Goal: Task Accomplishment & Management: Use online tool/utility

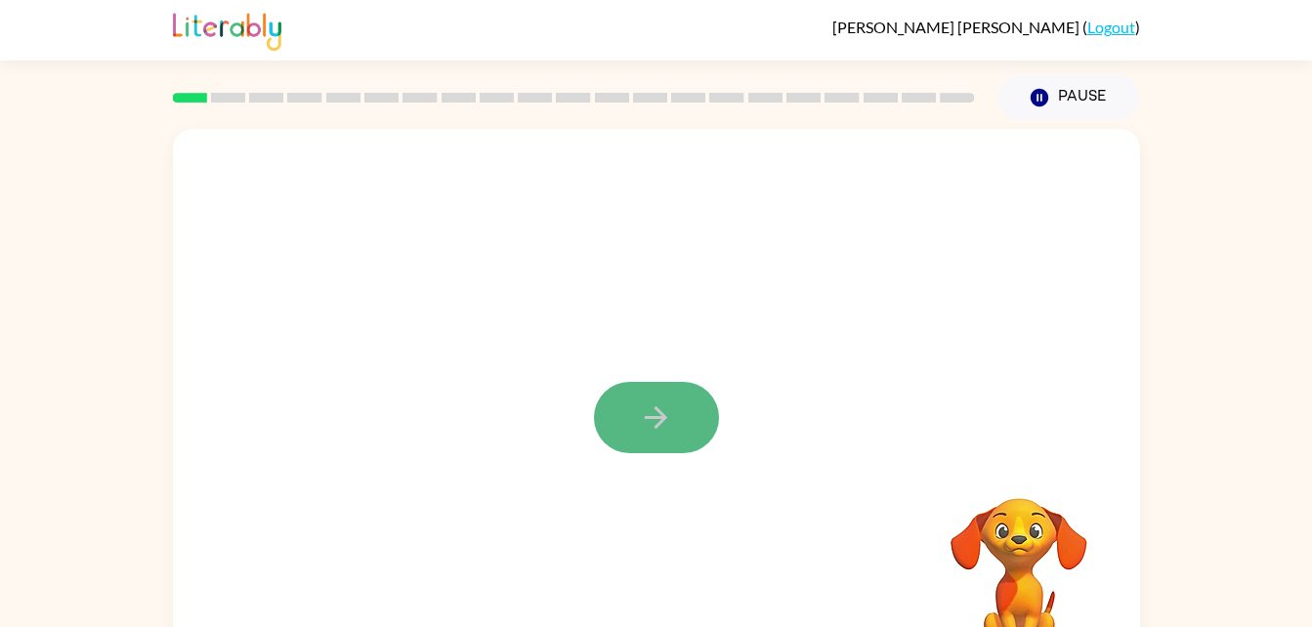
click at [661, 427] on icon "button" at bounding box center [656, 417] width 34 height 34
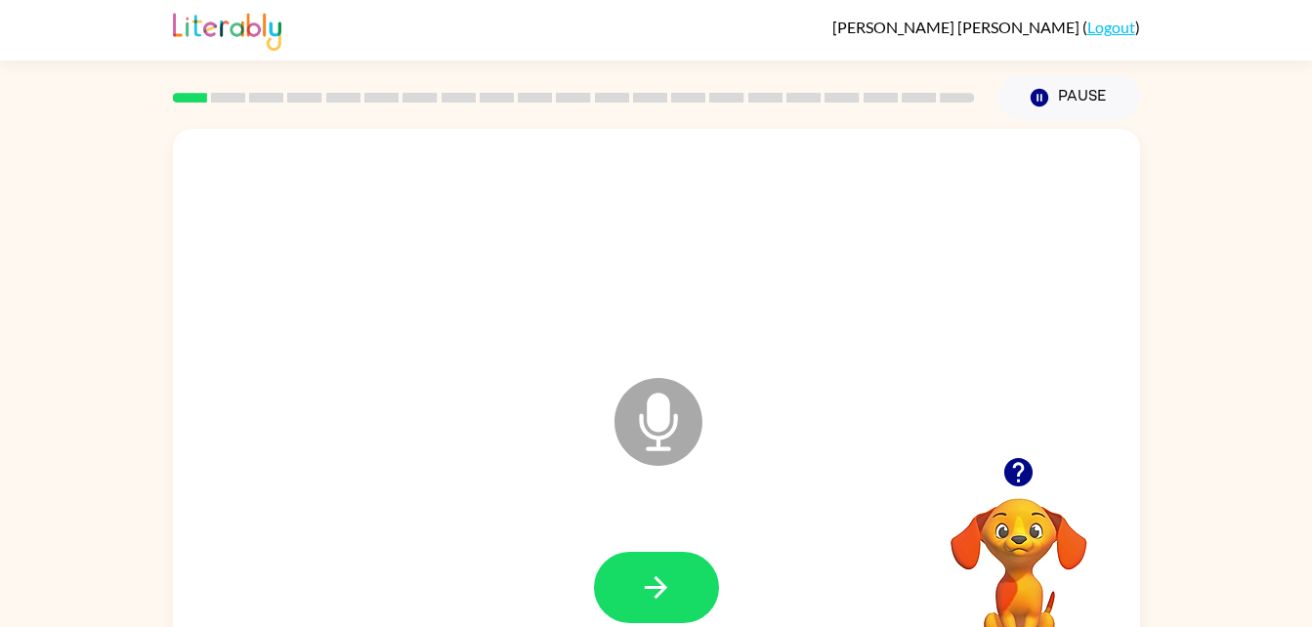
click at [661, 427] on icon "Microphone The Microphone is here when it is your turn to talk" at bounding box center [755, 446] width 293 height 146
click at [636, 556] on button "button" at bounding box center [656, 587] width 125 height 71
click at [693, 603] on button "button" at bounding box center [656, 587] width 125 height 71
click at [684, 570] on button "button" at bounding box center [656, 587] width 125 height 71
click at [1018, 464] on icon "button" at bounding box center [1018, 472] width 34 height 34
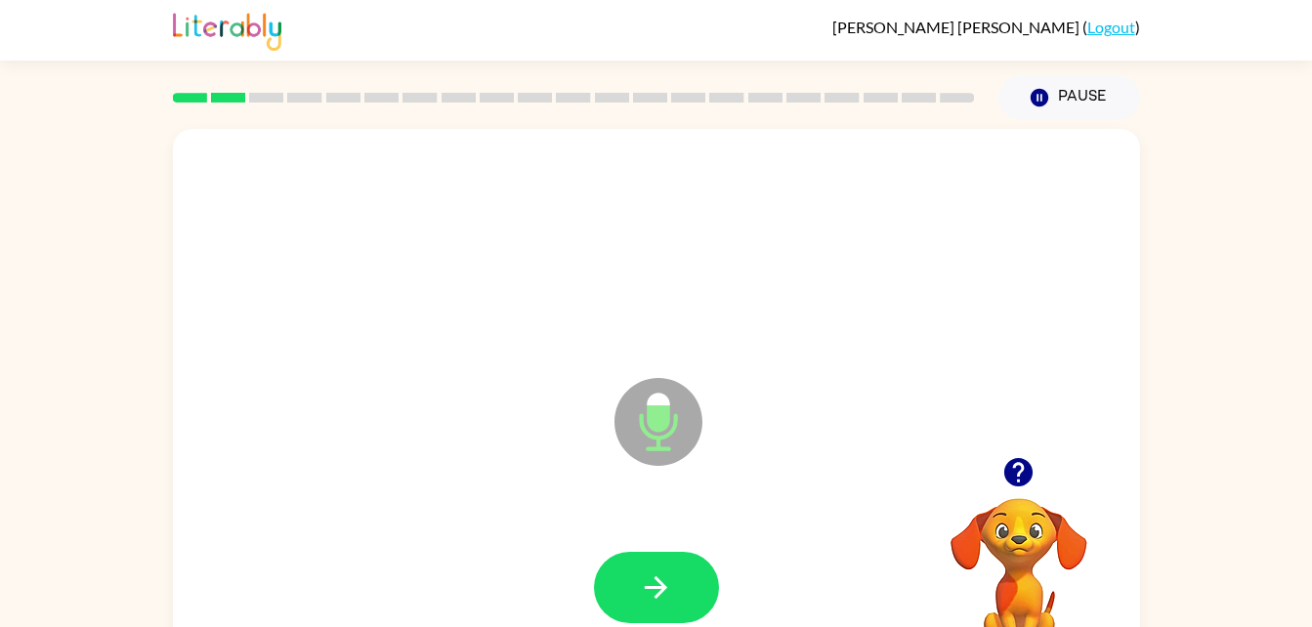
click at [644, 534] on div at bounding box center [656, 588] width 928 height 160
click at [633, 565] on button "button" at bounding box center [656, 587] width 125 height 71
click at [652, 577] on icon "button" at bounding box center [656, 587] width 34 height 34
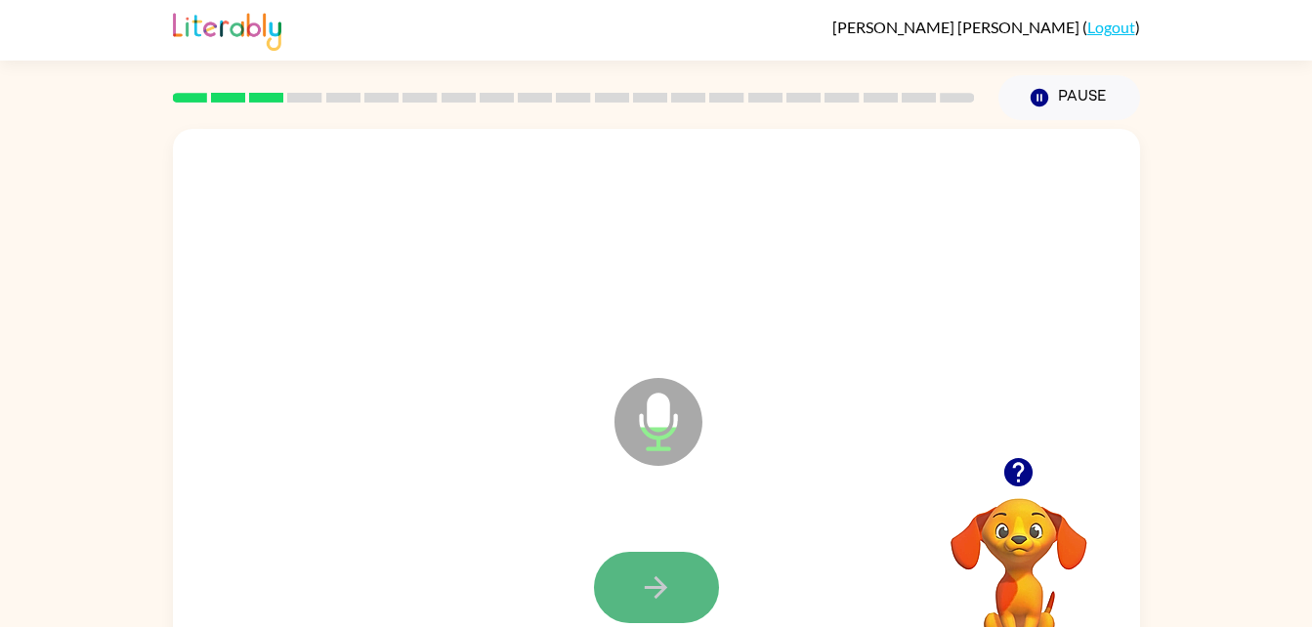
click at [650, 580] on icon "button" at bounding box center [656, 587] width 34 height 34
click at [647, 619] on button "button" at bounding box center [656, 587] width 125 height 71
click at [643, 620] on button "button" at bounding box center [656, 587] width 125 height 71
click at [639, 579] on icon "button" at bounding box center [656, 587] width 34 height 34
click at [665, 606] on button "button" at bounding box center [656, 587] width 125 height 71
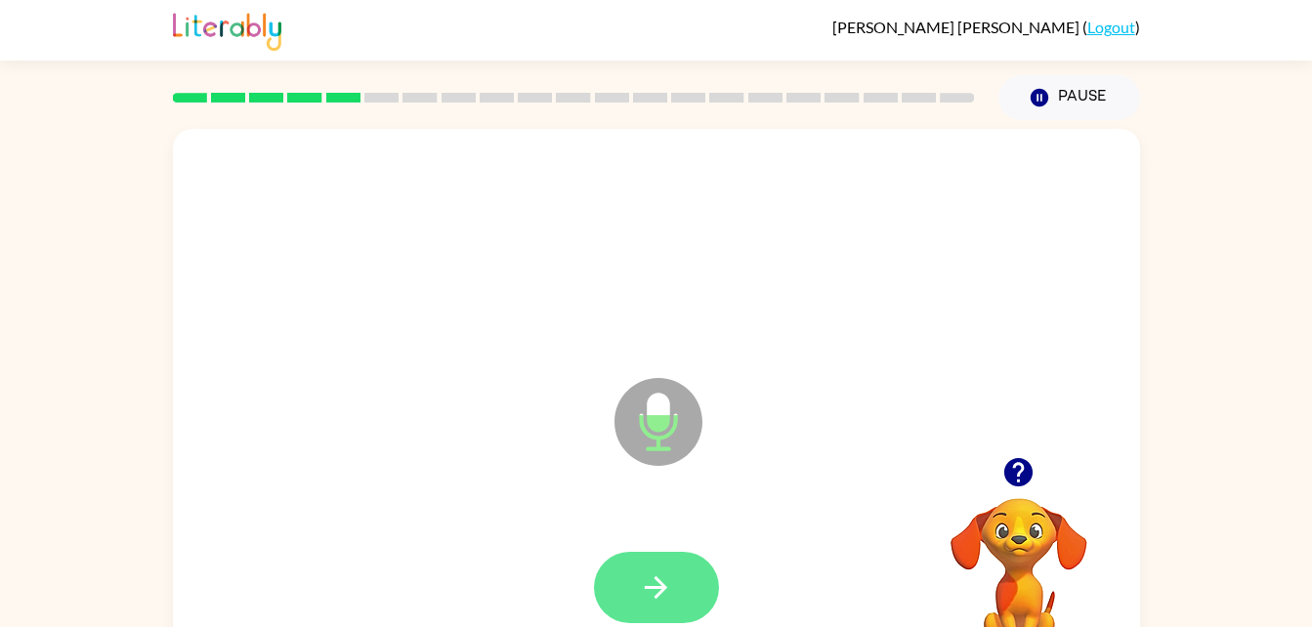
click at [688, 612] on button "button" at bounding box center [656, 587] width 125 height 71
click at [655, 594] on icon "button" at bounding box center [656, 587] width 34 height 34
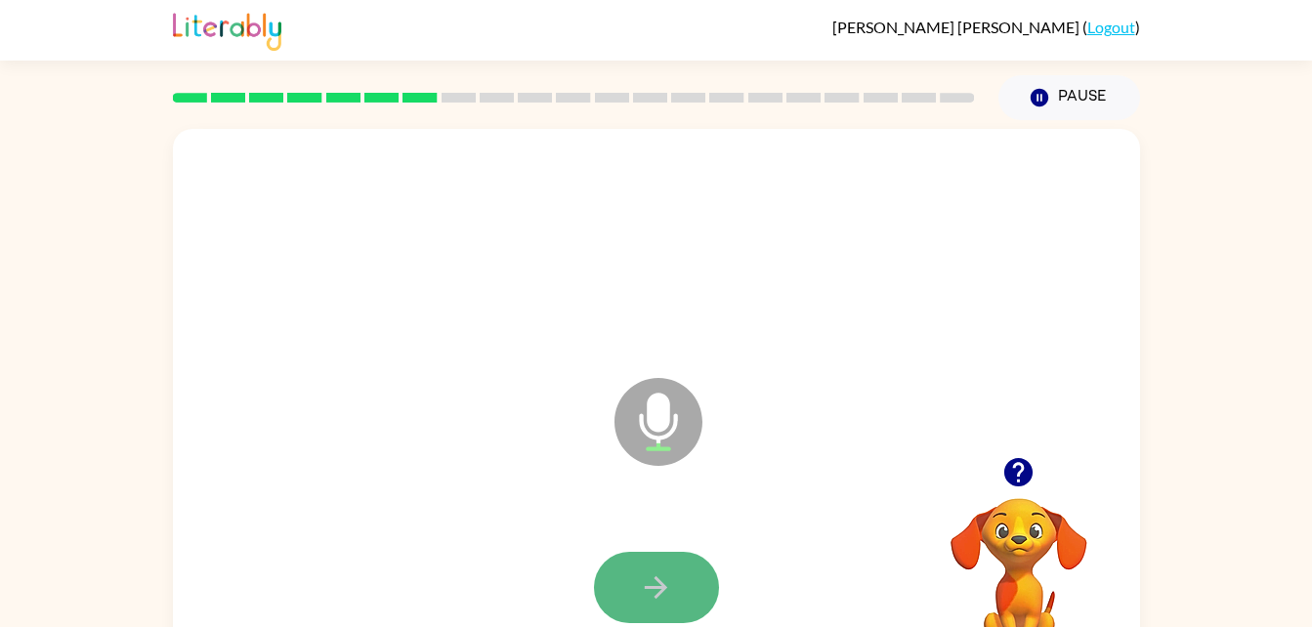
click at [656, 579] on icon "button" at bounding box center [656, 587] width 22 height 22
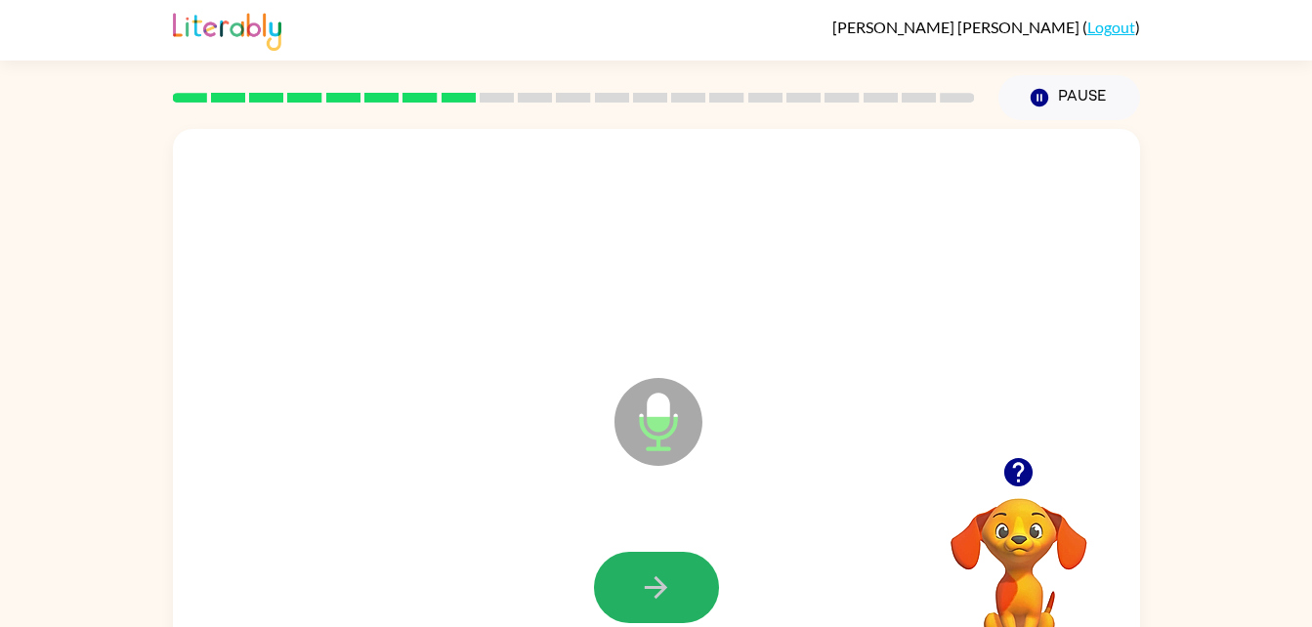
click at [656, 558] on button "button" at bounding box center [656, 587] width 125 height 71
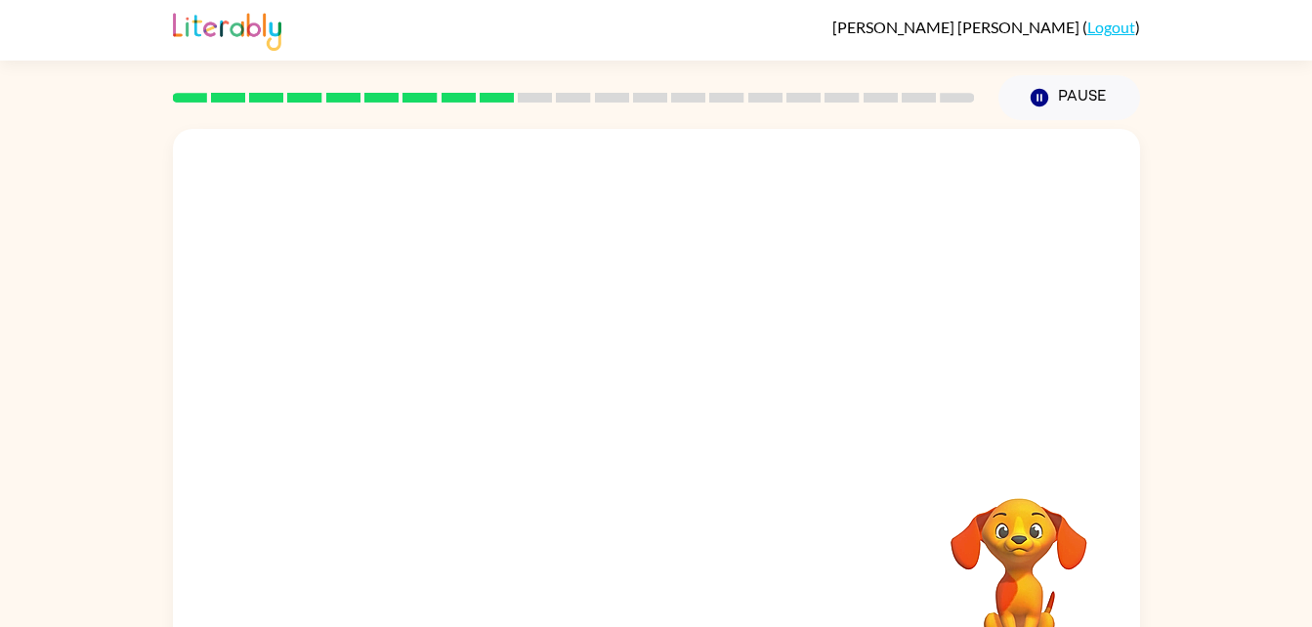
click at [656, 558] on div "Your browser must support playing .mp4 files to use Literably. Please try using…" at bounding box center [656, 408] width 967 height 558
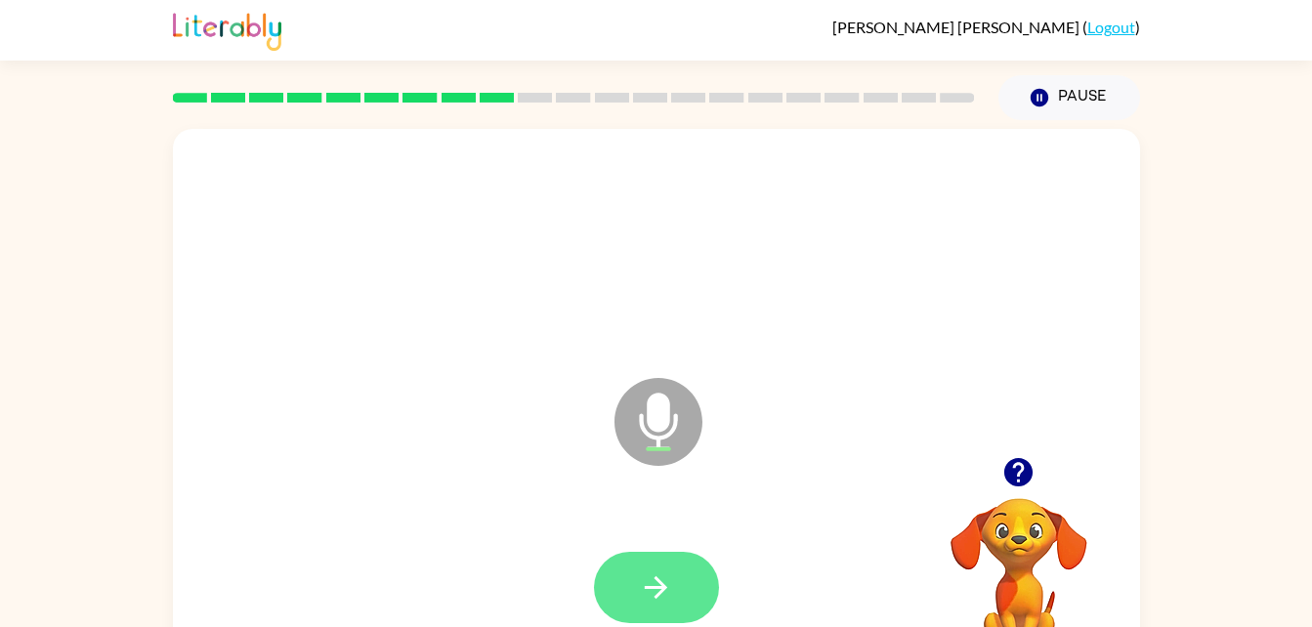
drag, startPoint x: 647, startPoint y: 543, endPoint x: 649, endPoint y: 560, distance: 16.7
click at [649, 560] on div at bounding box center [656, 588] width 928 height 160
click at [642, 574] on icon "button" at bounding box center [656, 587] width 34 height 34
click at [676, 589] on button "button" at bounding box center [656, 587] width 125 height 71
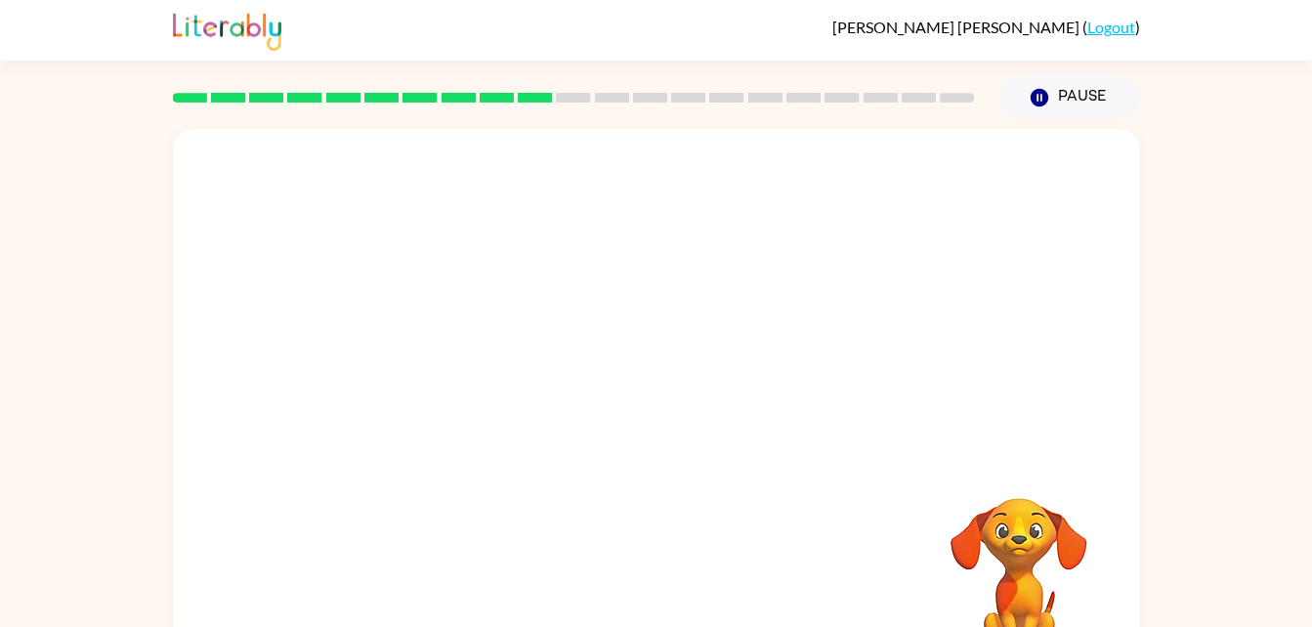
click at [676, 563] on div at bounding box center [656, 588] width 928 height 160
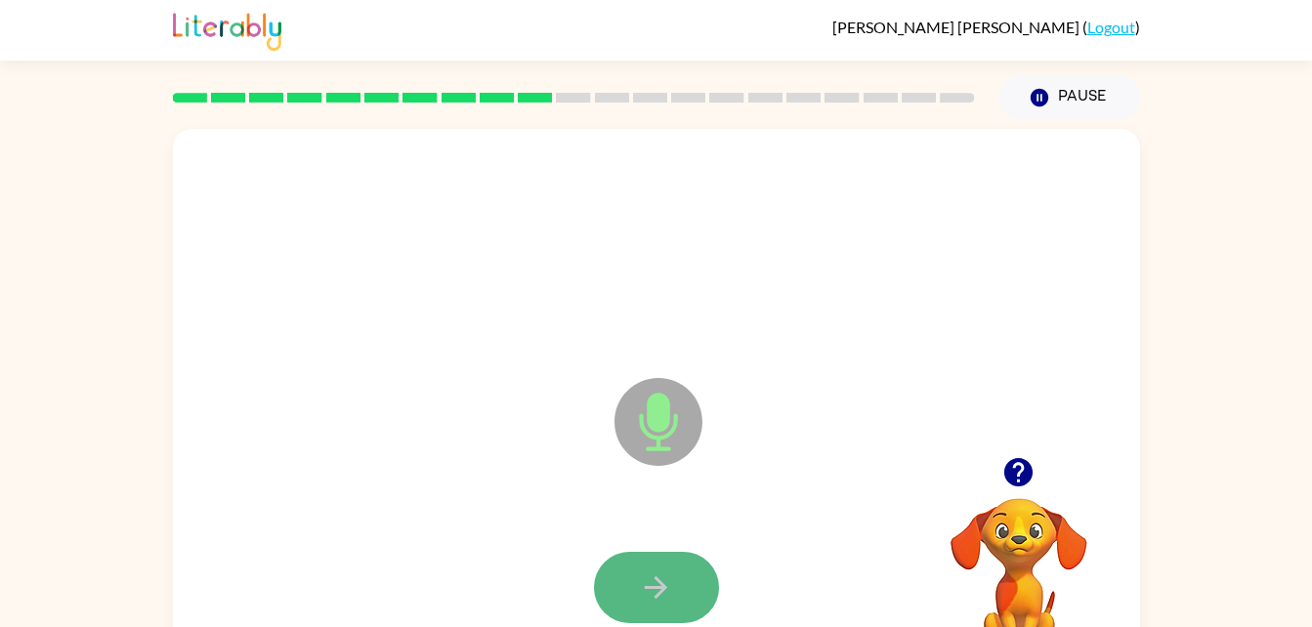
click at [652, 586] on icon "button" at bounding box center [656, 587] width 22 height 22
drag, startPoint x: 647, startPoint y: 584, endPoint x: 609, endPoint y: 608, distance: 44.4
click at [609, 608] on button "button" at bounding box center [656, 587] width 125 height 71
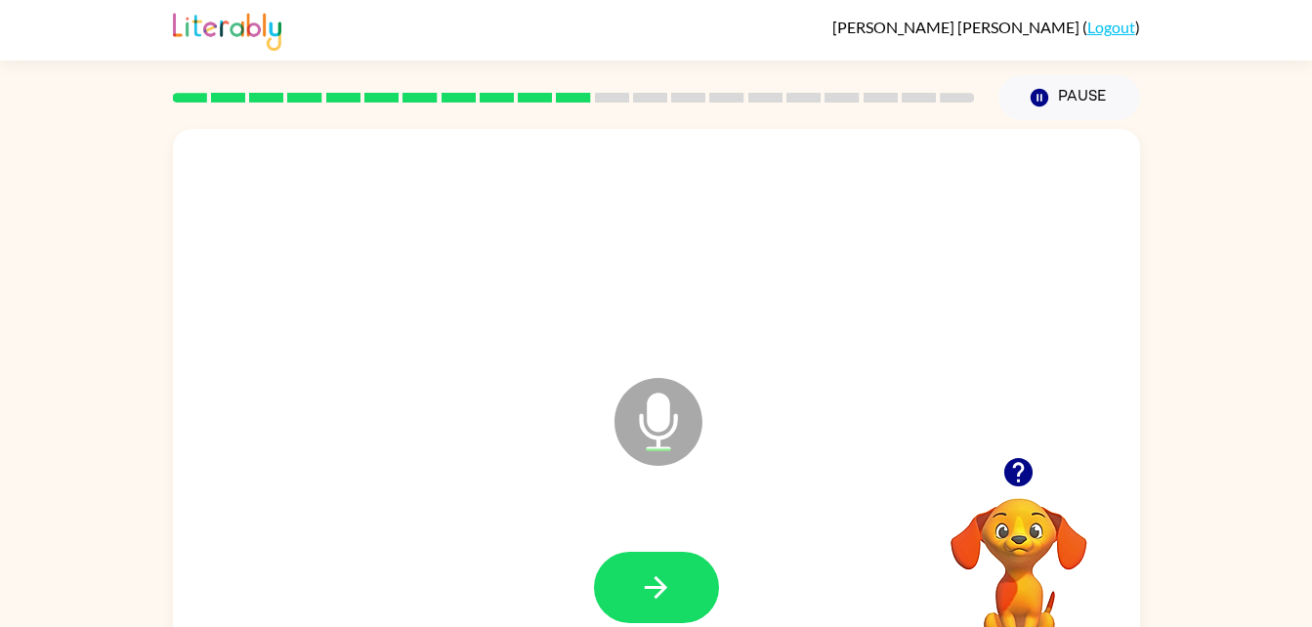
scroll to position [60, 0]
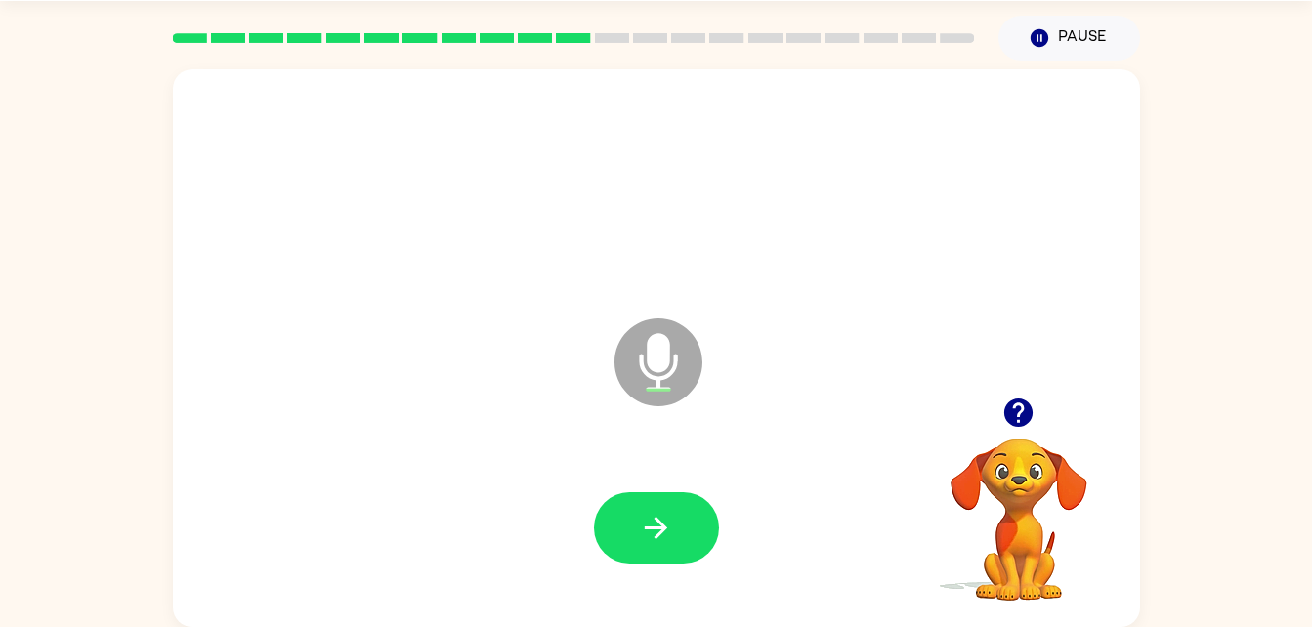
click at [600, 626] on html "[PERSON_NAME] ( Logout ) Pause Pause Microphone The Microphone is here when it …" at bounding box center [656, 283] width 1312 height 687
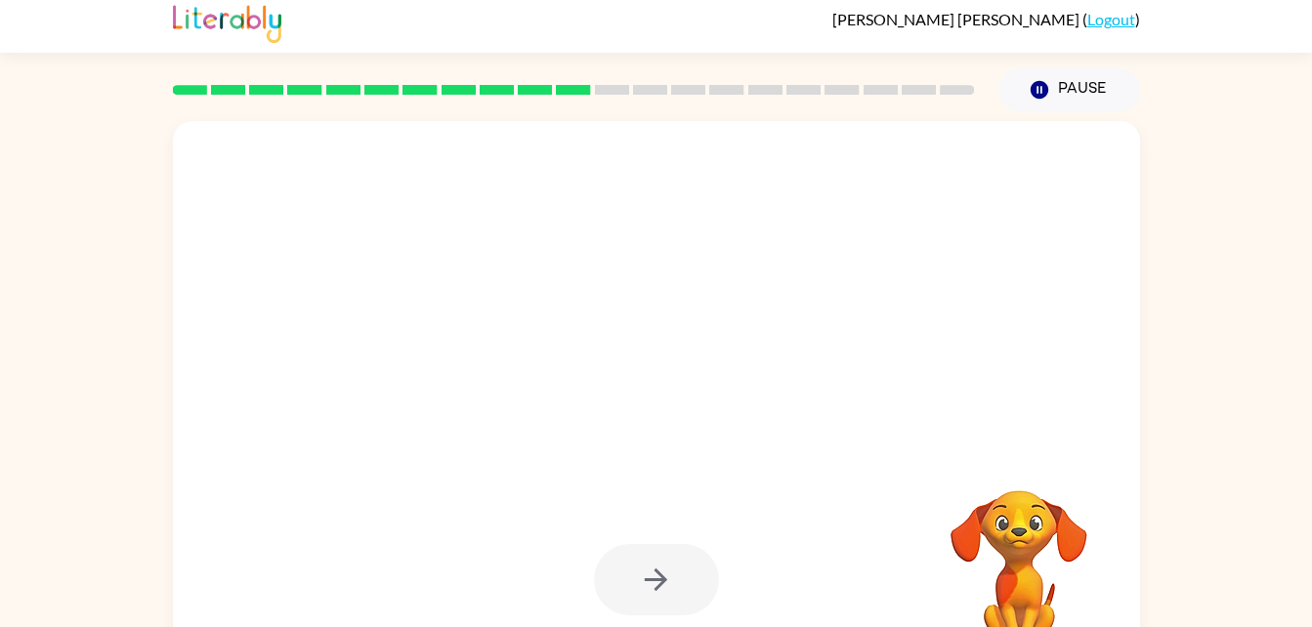
scroll to position [0, 0]
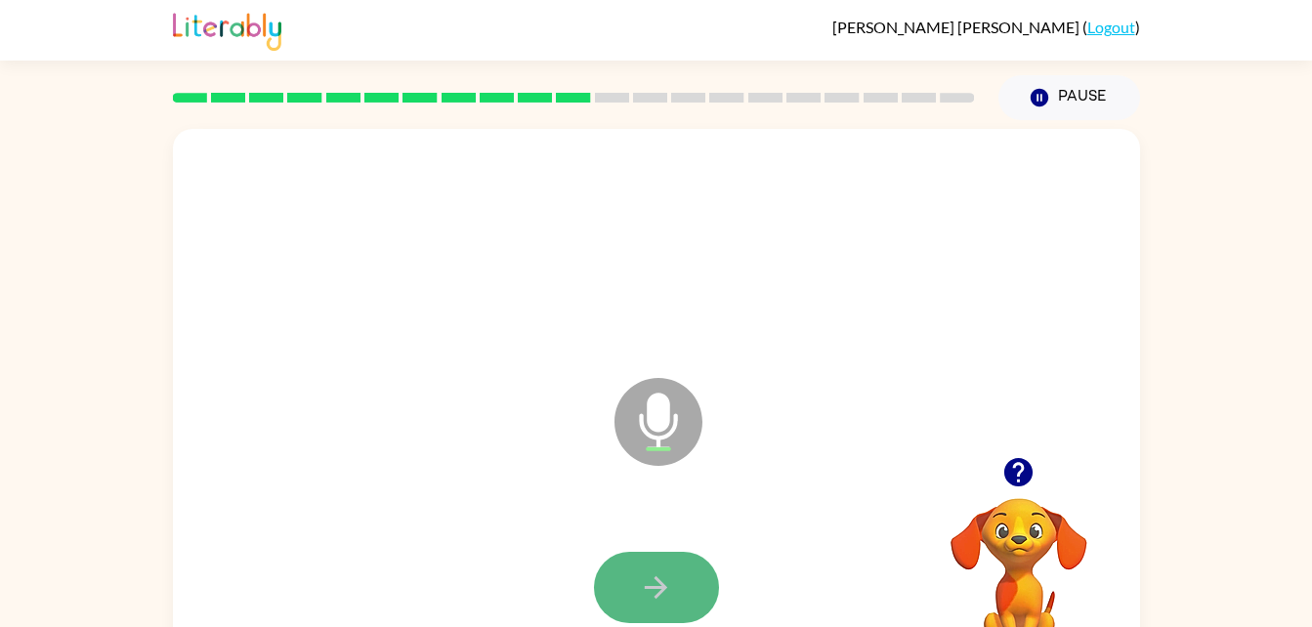
click at [663, 588] on icon "button" at bounding box center [656, 587] width 22 height 22
click at [648, 570] on icon "button" at bounding box center [656, 587] width 34 height 34
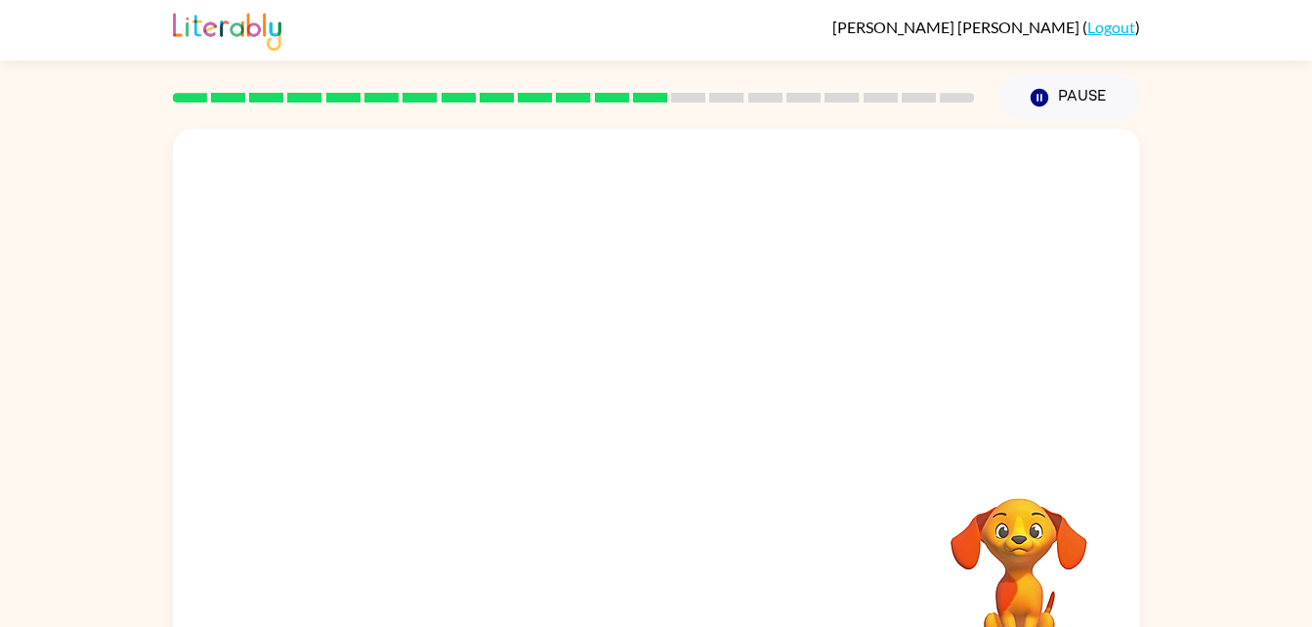
click at [827, 553] on div "Your browser must support playing .mp4 files to use Literably. Please try using…" at bounding box center [656, 408] width 967 height 558
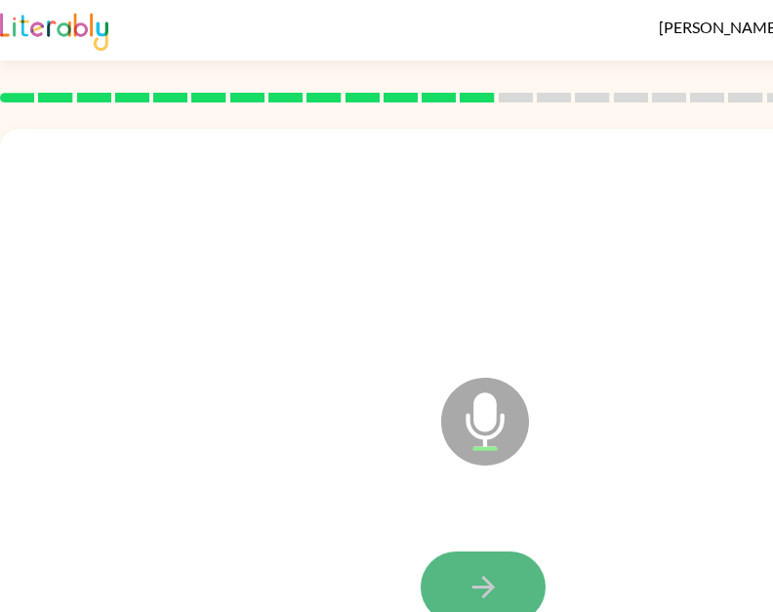
click at [494, 563] on button "button" at bounding box center [483, 587] width 125 height 71
click at [478, 595] on icon "button" at bounding box center [484, 587] width 34 height 34
click at [526, 585] on button "button" at bounding box center [483, 587] width 125 height 71
click at [467, 567] on button "button" at bounding box center [483, 587] width 125 height 71
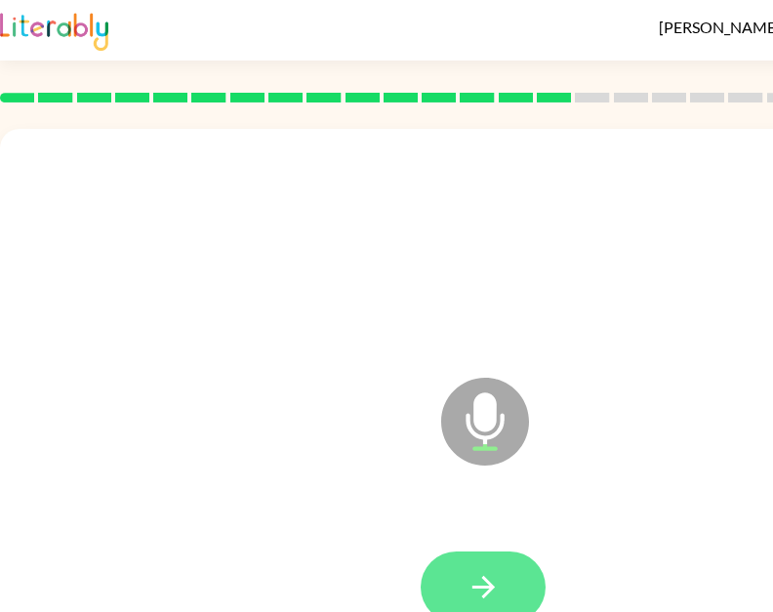
click at [516, 593] on button "button" at bounding box center [483, 587] width 125 height 71
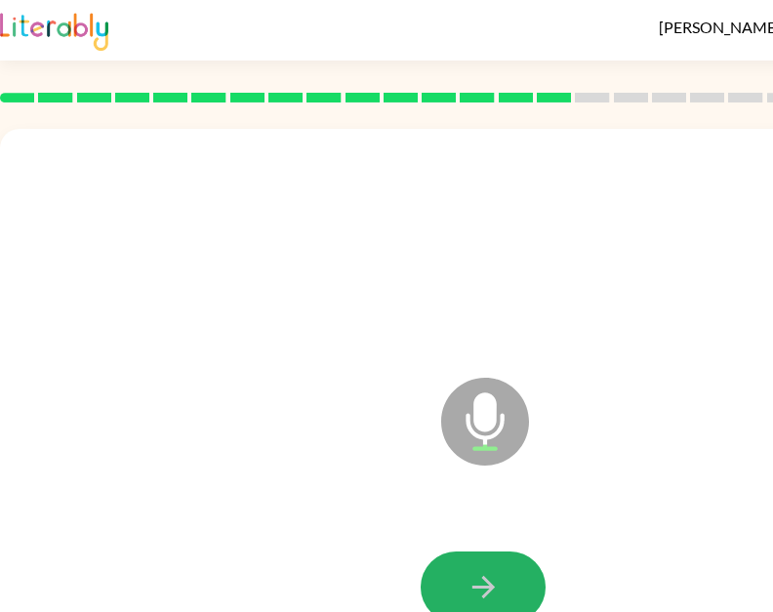
click at [516, 593] on button "button" at bounding box center [483, 587] width 125 height 71
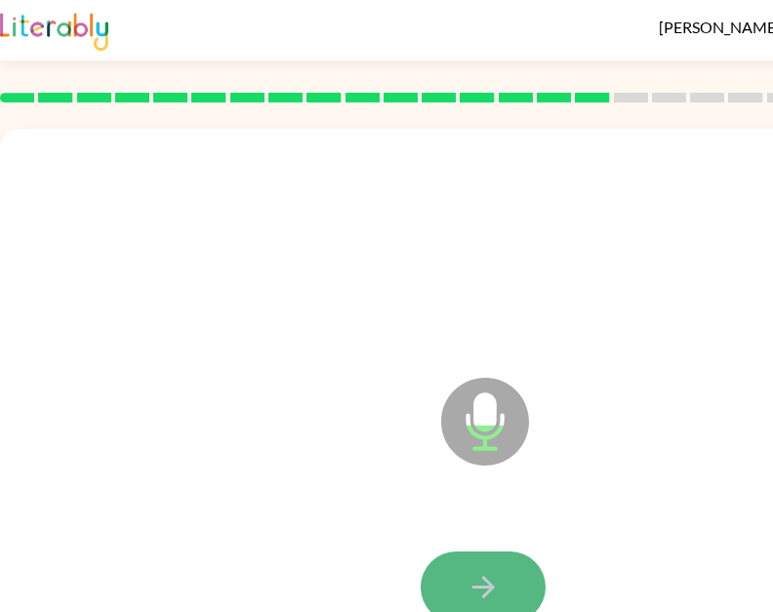
click at [514, 594] on button "button" at bounding box center [483, 587] width 125 height 71
click at [510, 587] on button "button" at bounding box center [483, 587] width 125 height 71
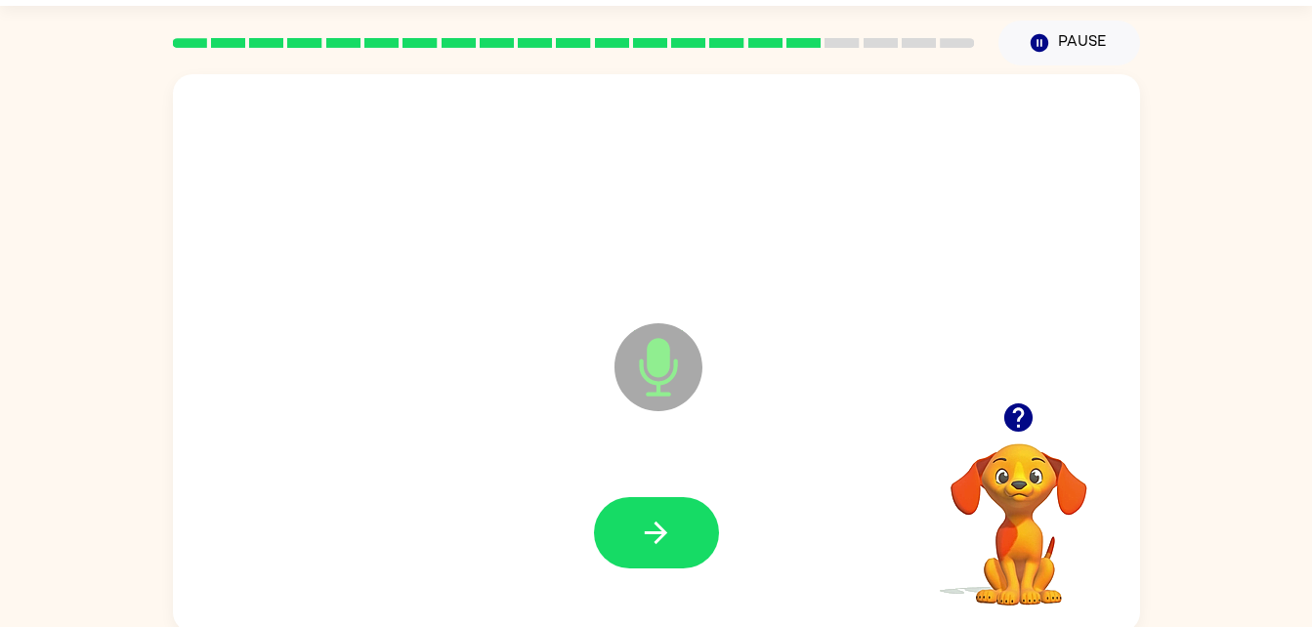
scroll to position [60, 0]
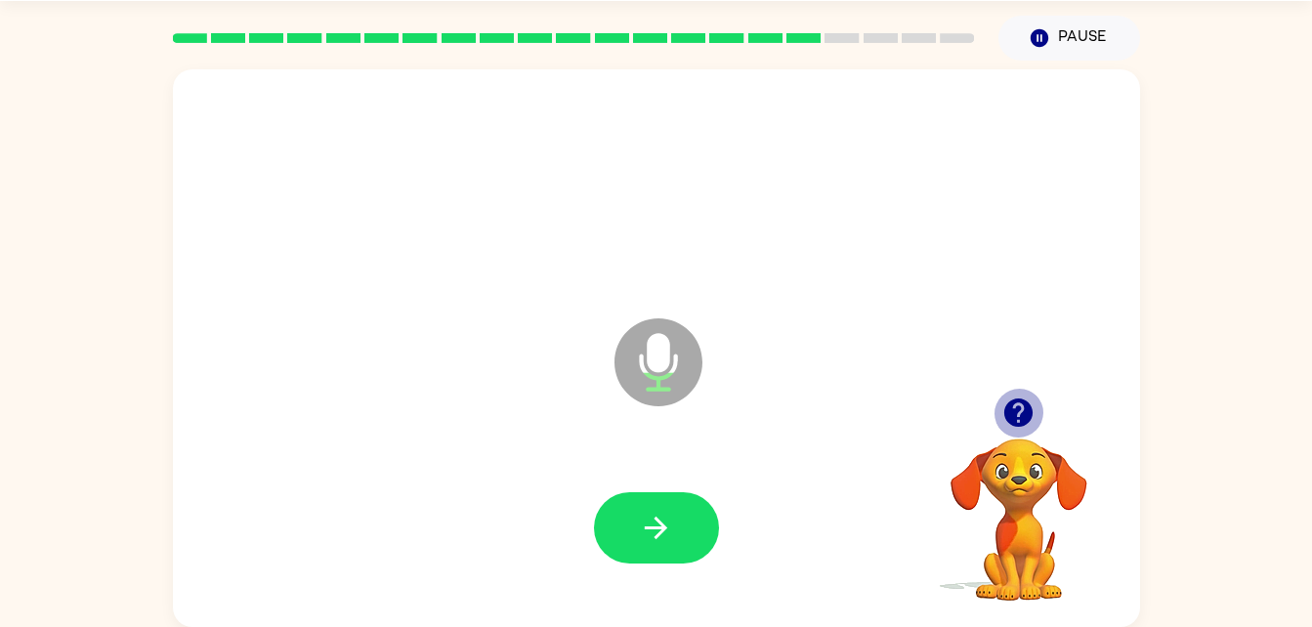
click at [1013, 418] on icon "button" at bounding box center [1018, 412] width 28 height 28
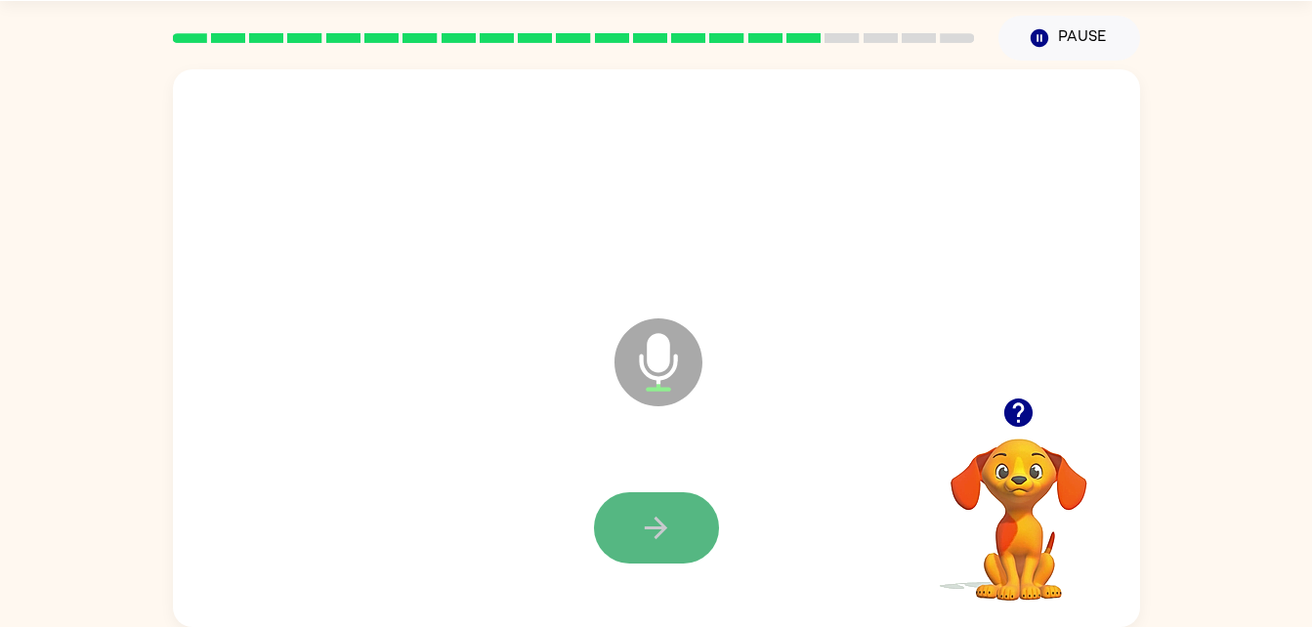
click at [656, 515] on icon "button" at bounding box center [656, 528] width 34 height 34
drag, startPoint x: 656, startPoint y: 515, endPoint x: 579, endPoint y: 555, distance: 86.9
click at [579, 555] on div at bounding box center [656, 528] width 928 height 160
click at [685, 522] on button "button" at bounding box center [656, 527] width 125 height 71
click at [680, 534] on button "button" at bounding box center [656, 527] width 125 height 71
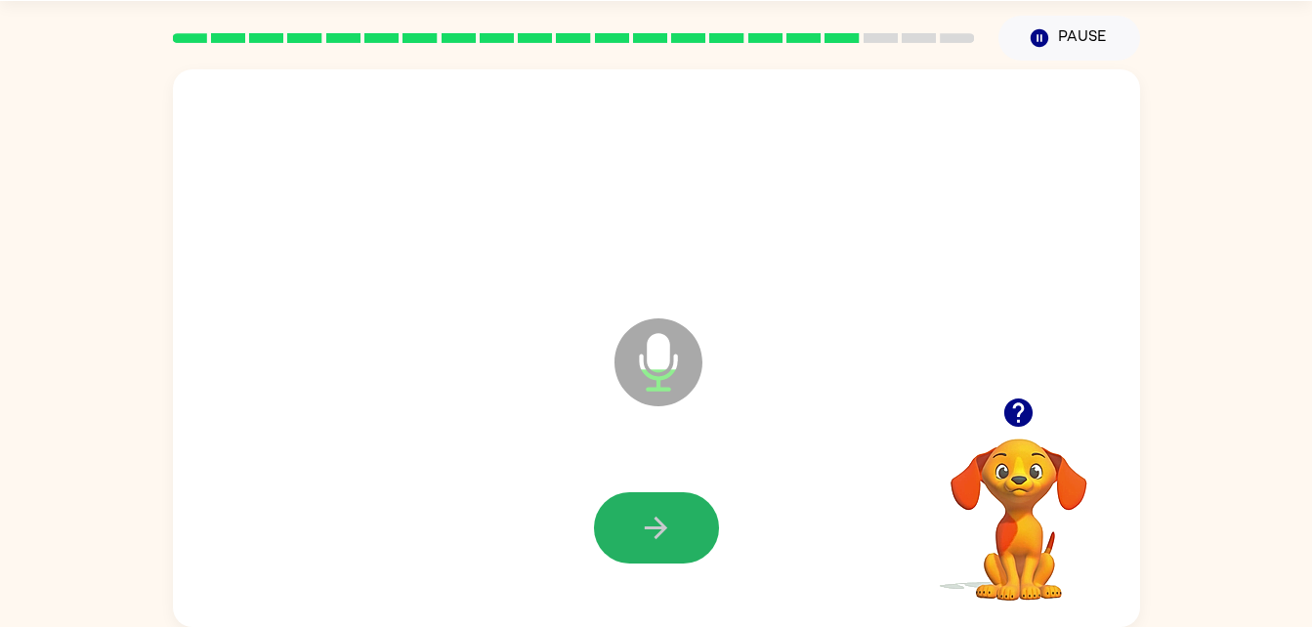
click at [680, 534] on button "button" at bounding box center [656, 527] width 125 height 71
click at [675, 507] on button "button" at bounding box center [656, 527] width 125 height 71
click at [656, 537] on icon "button" at bounding box center [656, 528] width 22 height 22
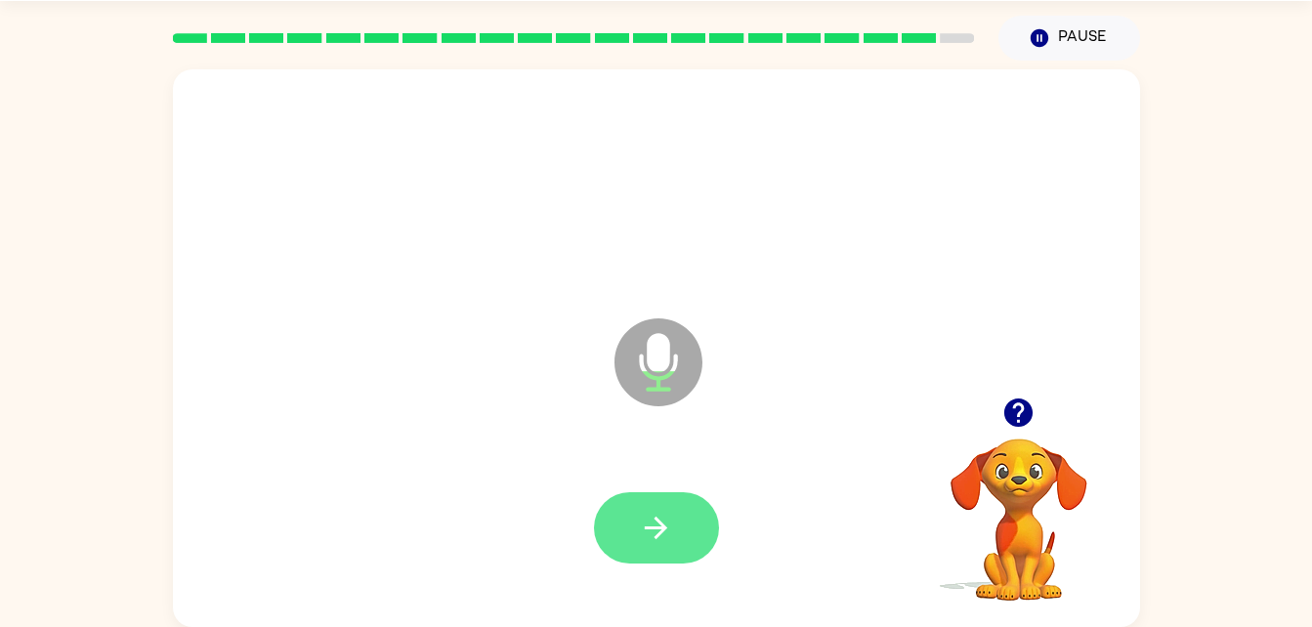
click at [656, 537] on icon "button" at bounding box center [656, 528] width 22 height 22
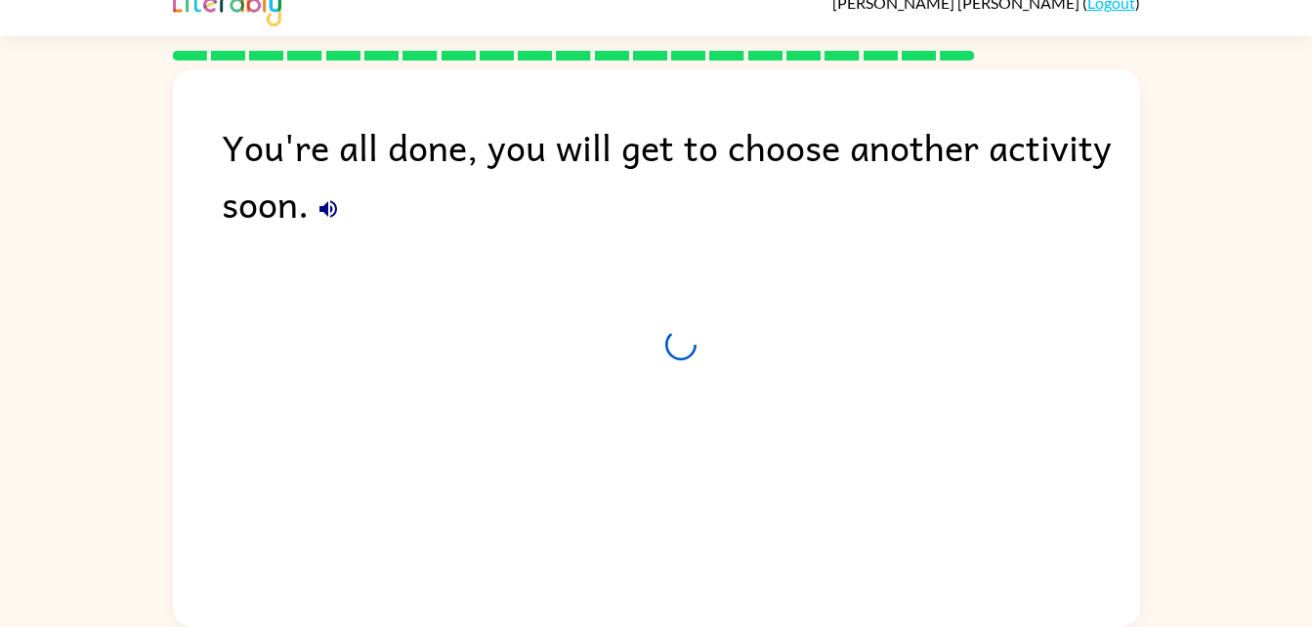
scroll to position [24, 0]
